Goal: Information Seeking & Learning: Learn about a topic

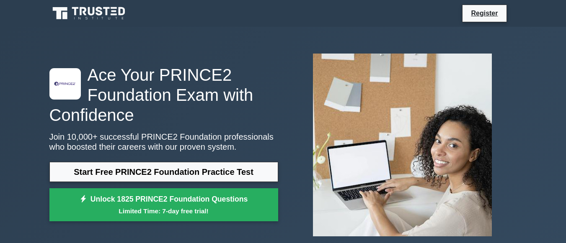
click at [114, 177] on link "Start Free PRINCE2 Foundation Practice Test" at bounding box center [163, 172] width 229 height 20
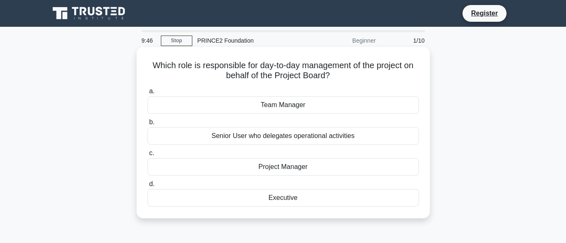
click at [212, 165] on div "Project Manager" at bounding box center [282, 167] width 271 height 18
click at [147, 156] on input "c. Project Manager" at bounding box center [147, 153] width 0 height 5
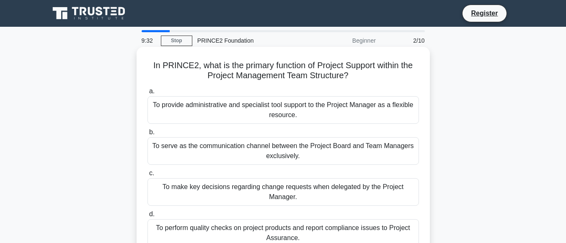
click at [310, 107] on div "To provide administrative and specialist tool support to the Project Manager as…" at bounding box center [282, 110] width 271 height 28
click at [147, 94] on input "a. To provide administrative and specialist tool support to the Project Manager…" at bounding box center [147, 91] width 0 height 5
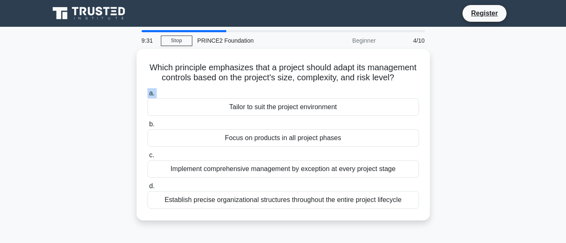
click at [310, 107] on label "a. Tailor to suit the project environment" at bounding box center [282, 102] width 271 height 28
click at [147, 96] on input "a. Tailor to suit the project environment" at bounding box center [147, 93] width 0 height 5
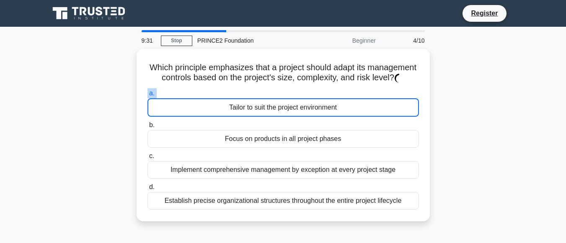
click at [310, 107] on div "Tailor to suit the project environment" at bounding box center [282, 107] width 271 height 18
click at [147, 96] on input "a. Tailor to suit the project environment" at bounding box center [147, 93] width 0 height 5
click at [310, 107] on div "Tailor to suit the project environment" at bounding box center [282, 107] width 271 height 18
click at [147, 96] on input "a. Tailor to suit the project environment" at bounding box center [147, 93] width 0 height 5
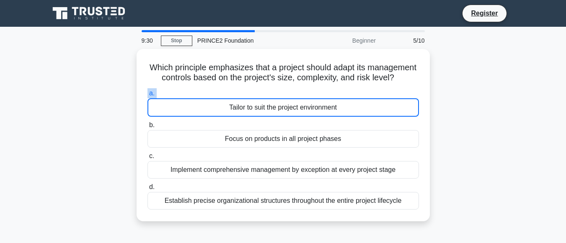
click at [310, 107] on div "Tailor to suit the project environment" at bounding box center [282, 107] width 271 height 18
click at [147, 96] on input "a. Tailor to suit the project environment" at bounding box center [147, 93] width 0 height 5
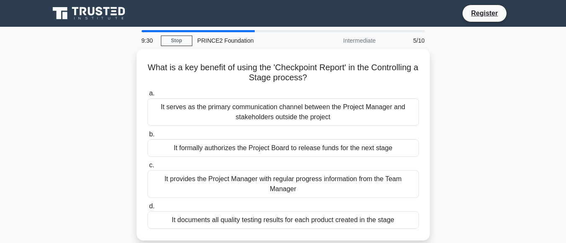
click at [310, 107] on div "It serves as the primary communication channel between the Project Manager and …" at bounding box center [282, 112] width 271 height 28
click at [147, 96] on input "a. It serves as the primary communication channel between the Project Manager a…" at bounding box center [147, 93] width 0 height 5
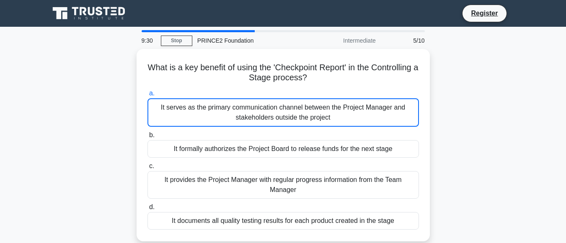
click at [310, 107] on div "It serves as the primary communication channel between the Project Manager and …" at bounding box center [282, 112] width 271 height 28
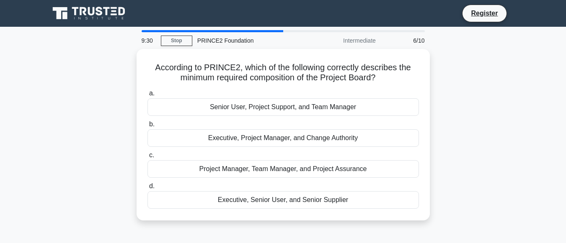
click at [310, 107] on div "Senior User, Project Support, and Team Manager" at bounding box center [282, 107] width 271 height 18
click at [147, 96] on input "a. Senior User, Project Support, and Team Manager" at bounding box center [147, 93] width 0 height 5
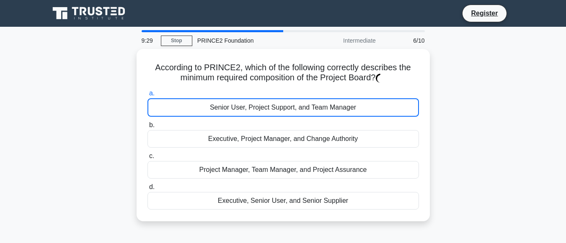
click at [310, 107] on div "Senior User, Project Support, and Team Manager" at bounding box center [282, 107] width 271 height 18
click at [147, 96] on input "a. Senior User, Project Support, and Team Manager" at bounding box center [147, 93] width 0 height 5
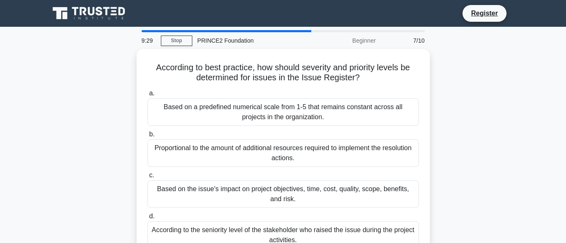
click at [310, 107] on div "Based on a predefined numerical scale from 1-5 that remains constant across all…" at bounding box center [282, 112] width 271 height 28
click at [147, 96] on input "a. Based on a predefined numerical scale from 1-5 that remains constant across …" at bounding box center [147, 93] width 0 height 5
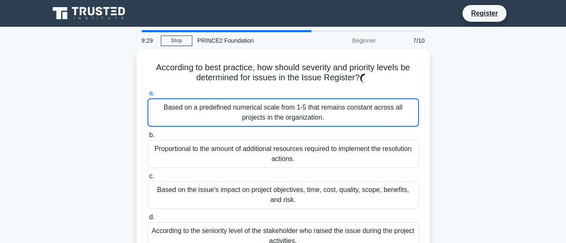
click at [310, 107] on div "Based on a predefined numerical scale from 1-5 that remains constant across all…" at bounding box center [282, 112] width 271 height 28
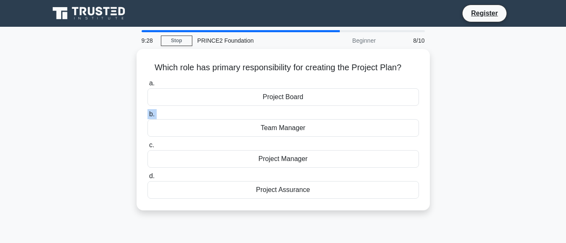
click at [310, 107] on div "a. Project Board b. Team Manager c. d." at bounding box center [282, 139] width 281 height 124
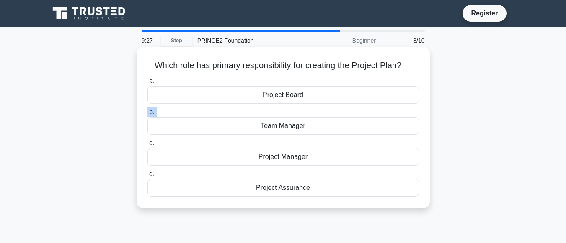
drag, startPoint x: 310, startPoint y: 107, endPoint x: 314, endPoint y: 95, distance: 12.7
click at [314, 95] on div "a. Project Board b. Team Manager c. d." at bounding box center [282, 137] width 281 height 124
click at [314, 95] on div "Project Board" at bounding box center [282, 95] width 271 height 18
click at [147, 84] on input "a. Project Board" at bounding box center [147, 81] width 0 height 5
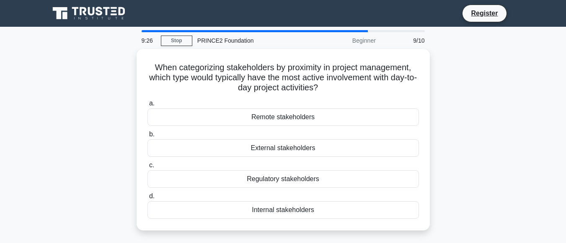
click at [314, 97] on div "a. Remote stakeholders b. External stakeholders c." at bounding box center [282, 159] width 281 height 124
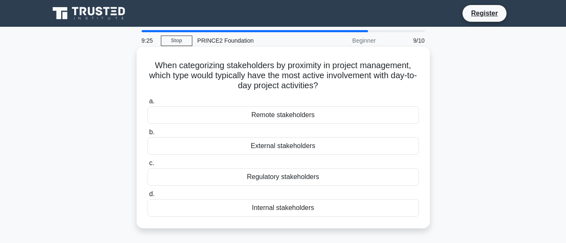
click at [315, 116] on div "Remote stakeholders" at bounding box center [282, 115] width 271 height 18
click at [147, 104] on input "a. Remote stakeholders" at bounding box center [147, 101] width 0 height 5
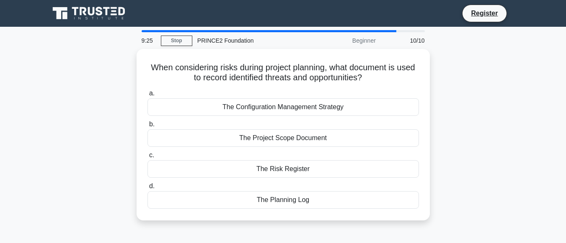
click at [315, 116] on div "a. The Configuration Management Strategy b. The Project Scope Document c. d." at bounding box center [282, 149] width 281 height 124
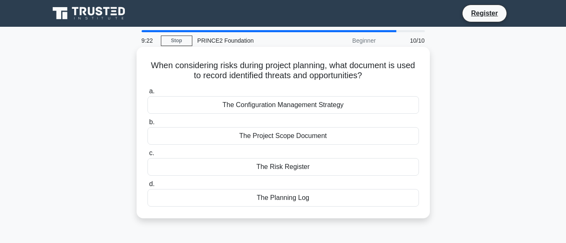
click at [320, 111] on div "The Configuration Management Strategy" at bounding box center [282, 105] width 271 height 18
click at [147, 94] on input "a. The Configuration Management Strategy" at bounding box center [147, 91] width 0 height 5
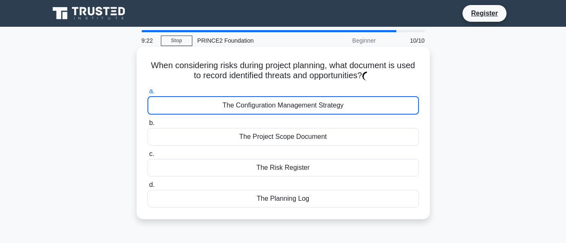
click at [320, 111] on div "The Configuration Management Strategy" at bounding box center [282, 105] width 271 height 18
